Goal: Transaction & Acquisition: Purchase product/service

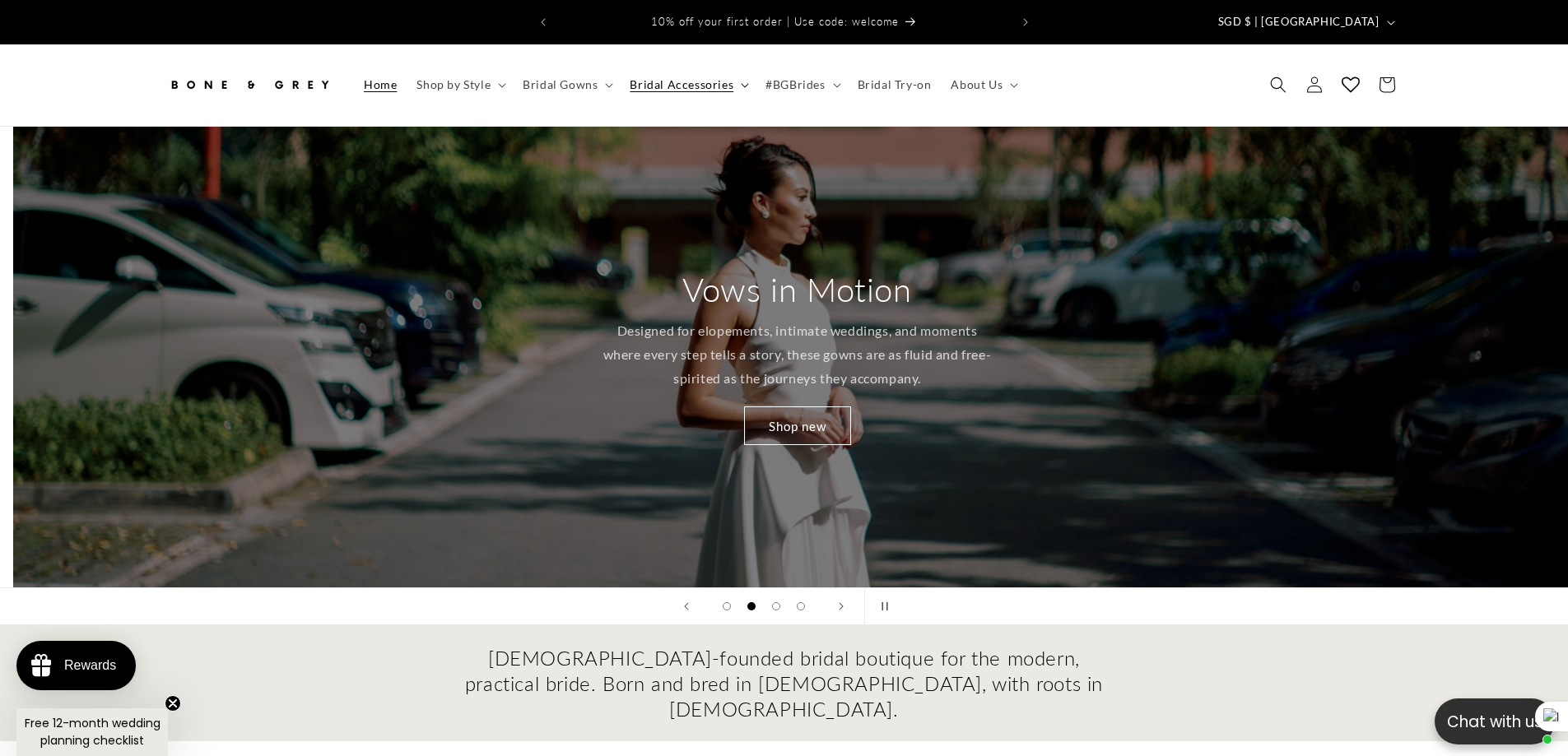
click at [679, 77] on span "Bridal Accessories" at bounding box center [682, 84] width 104 height 15
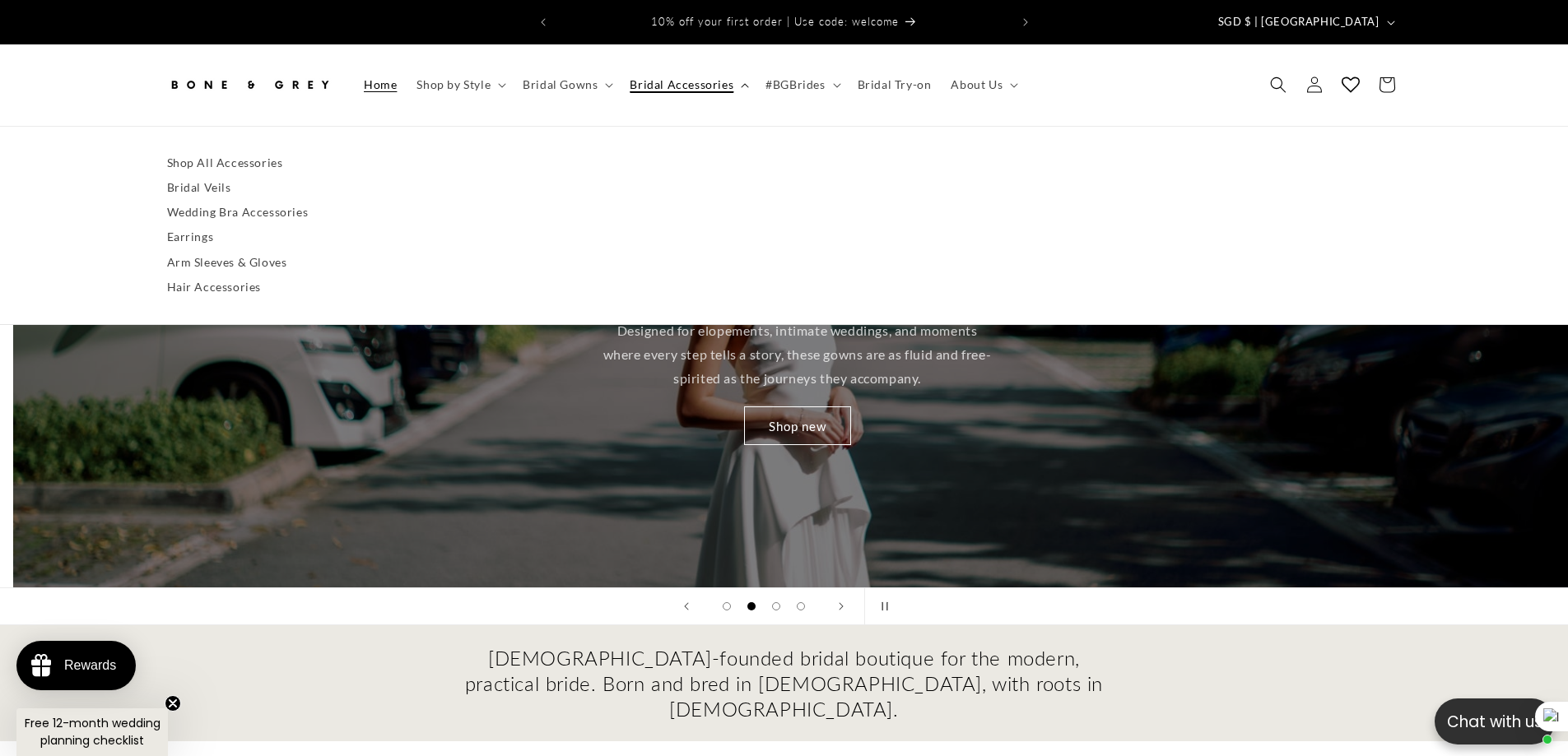
scroll to position [0, 1568]
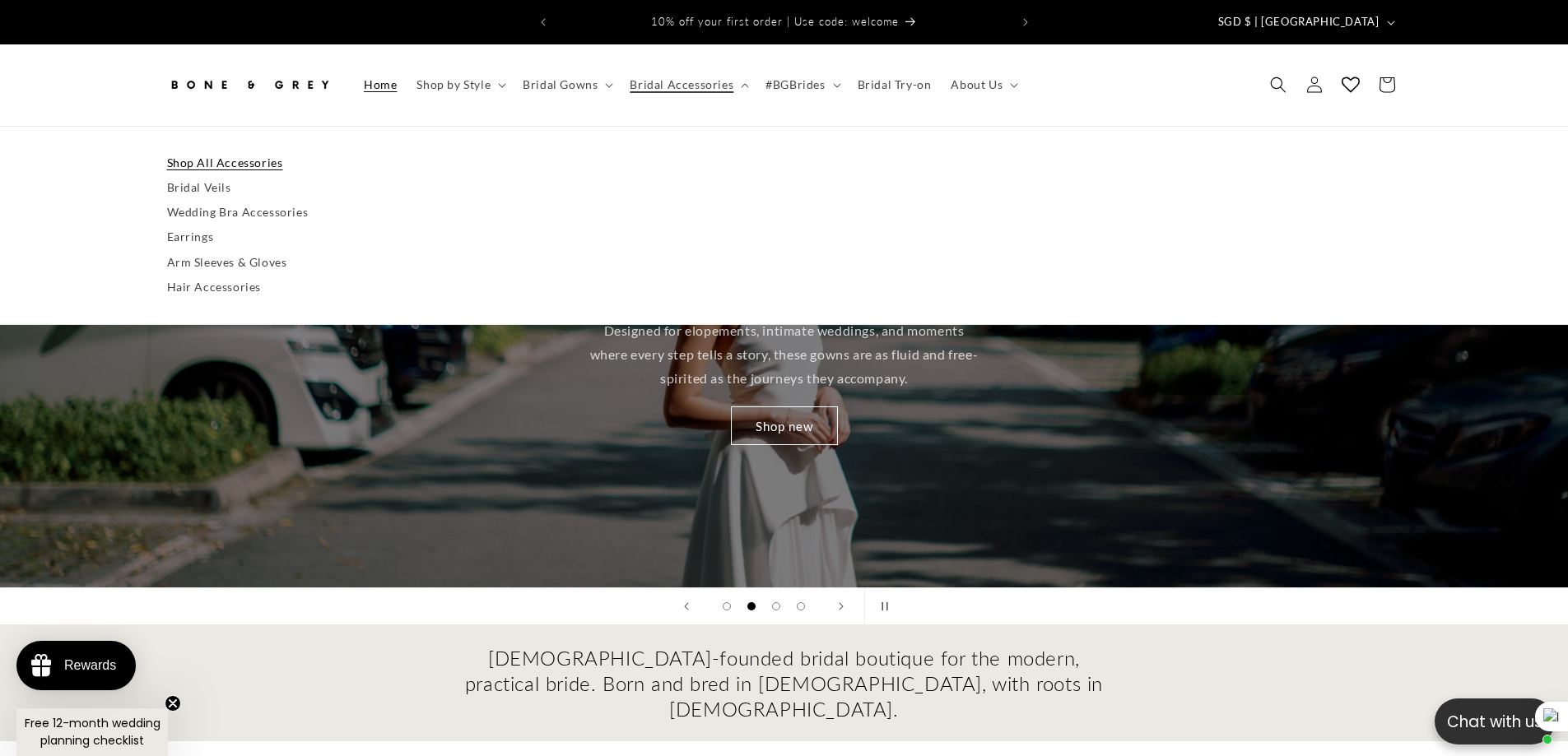
click at [199, 152] on link "Shop All Accessories" at bounding box center [784, 162] width 1235 height 25
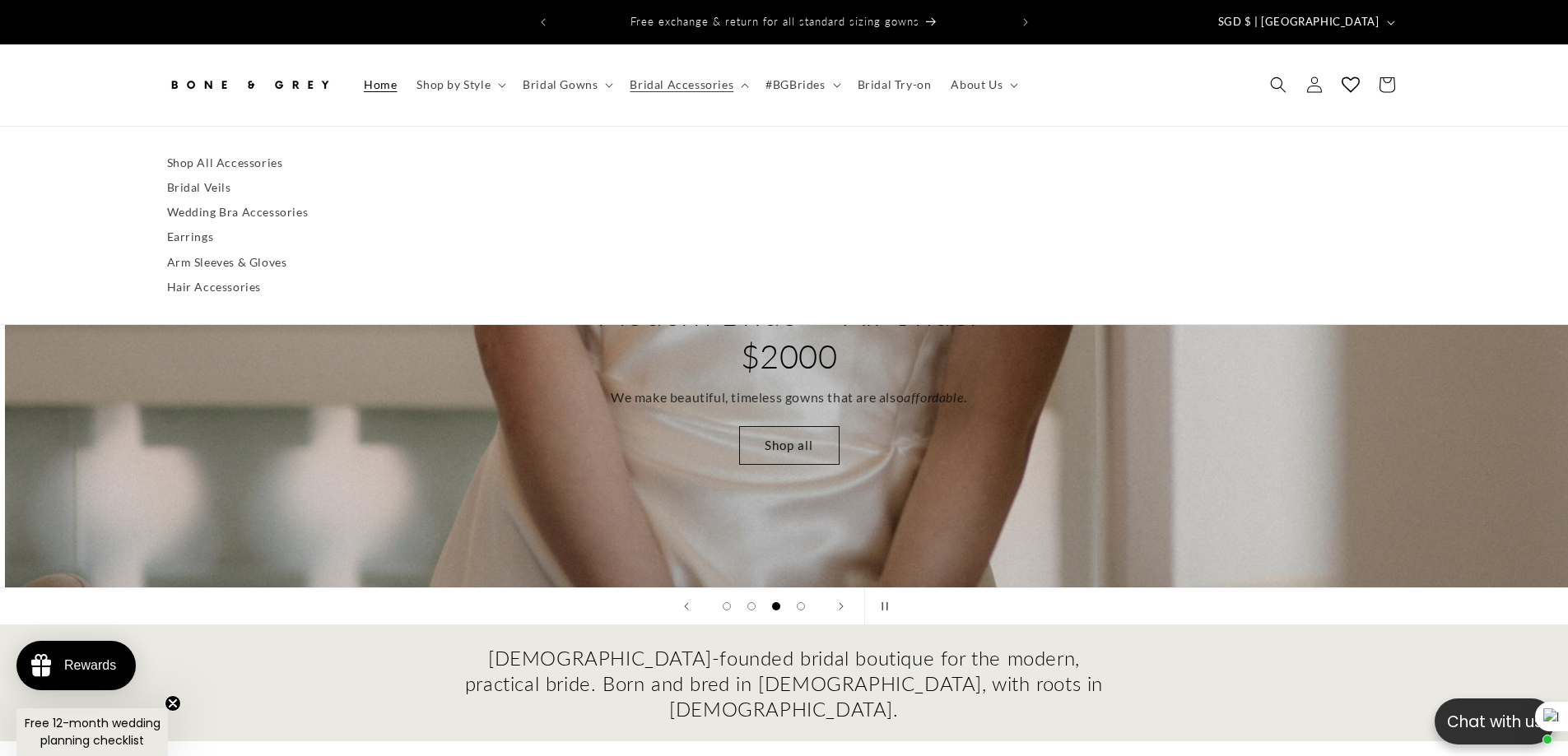
scroll to position [0, 3137]
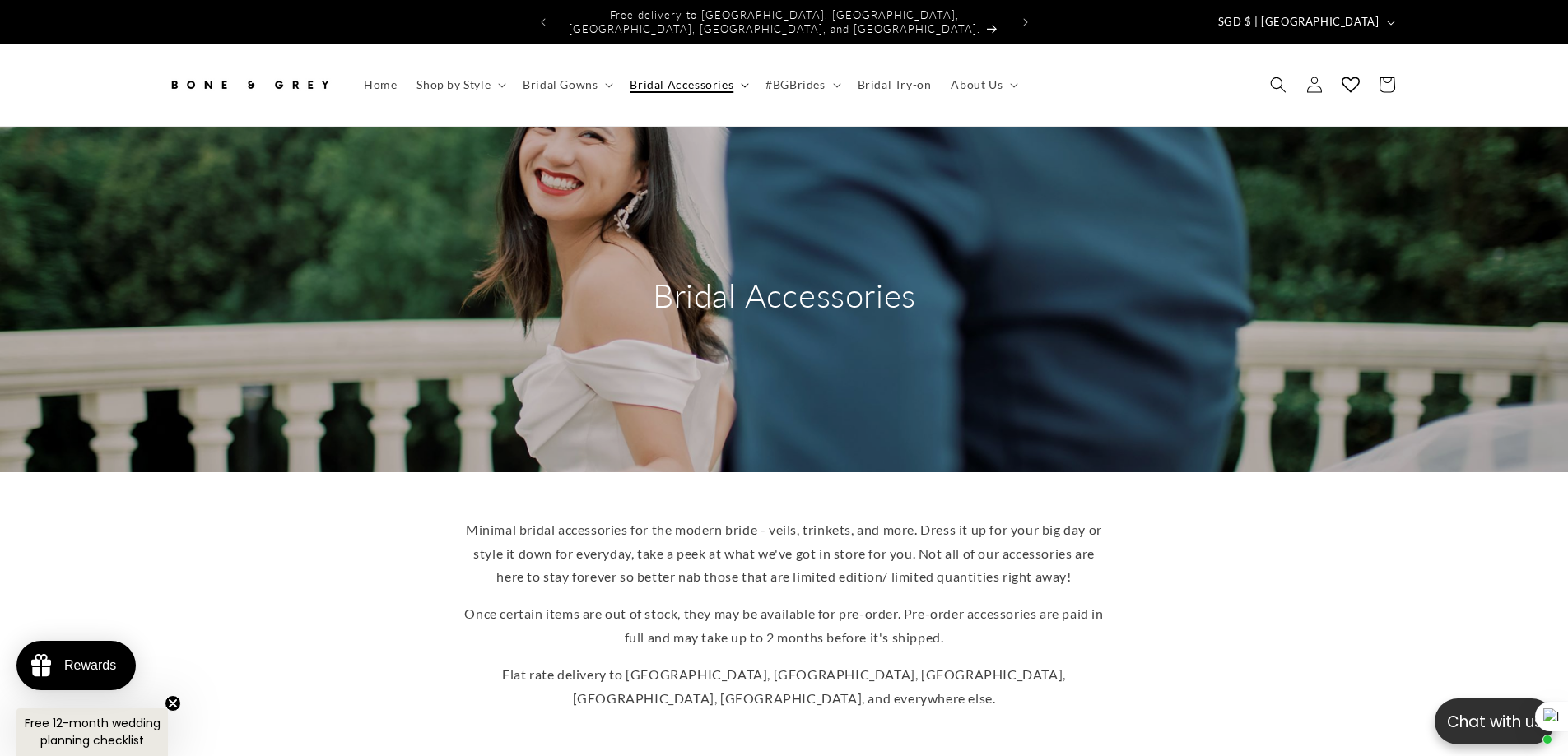
click at [697, 77] on span "Bridal Accessories" at bounding box center [682, 84] width 104 height 15
